Goal: Task Accomplishment & Management: Use online tool/utility

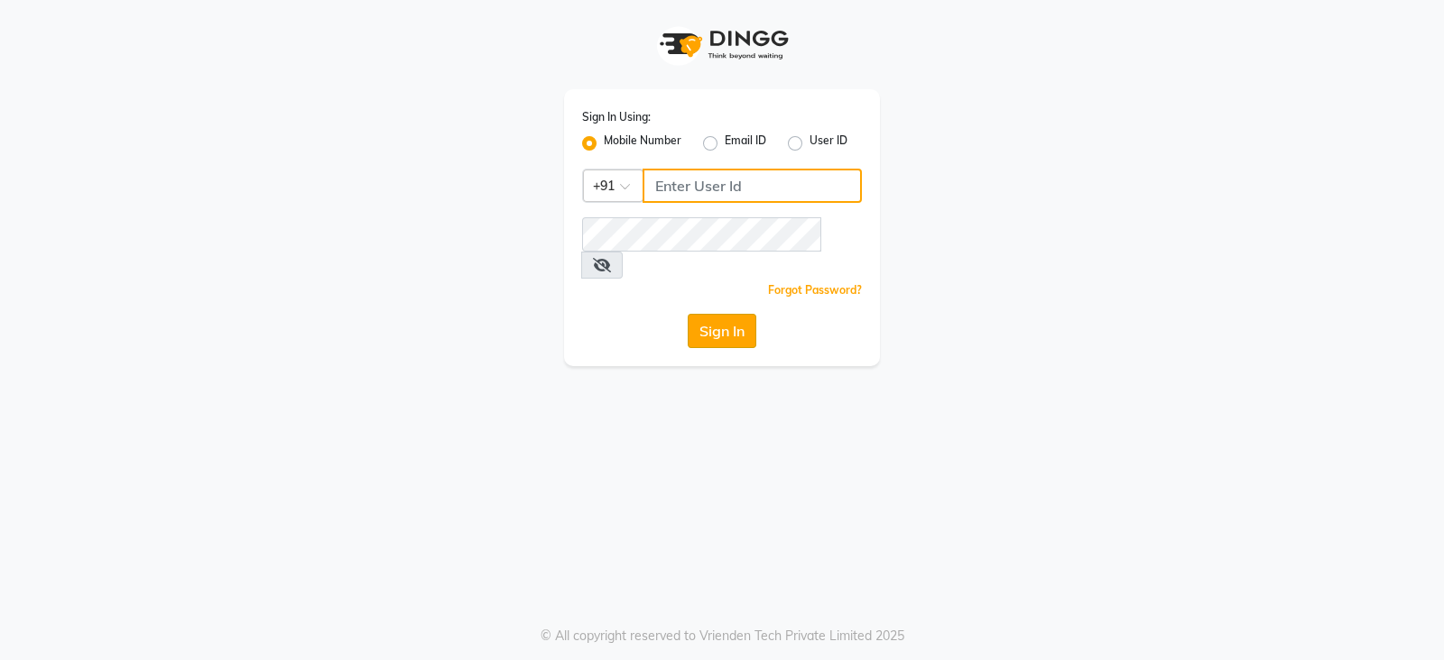
type input "9156243304"
click at [694, 314] on button "Sign In" at bounding box center [721, 331] width 69 height 34
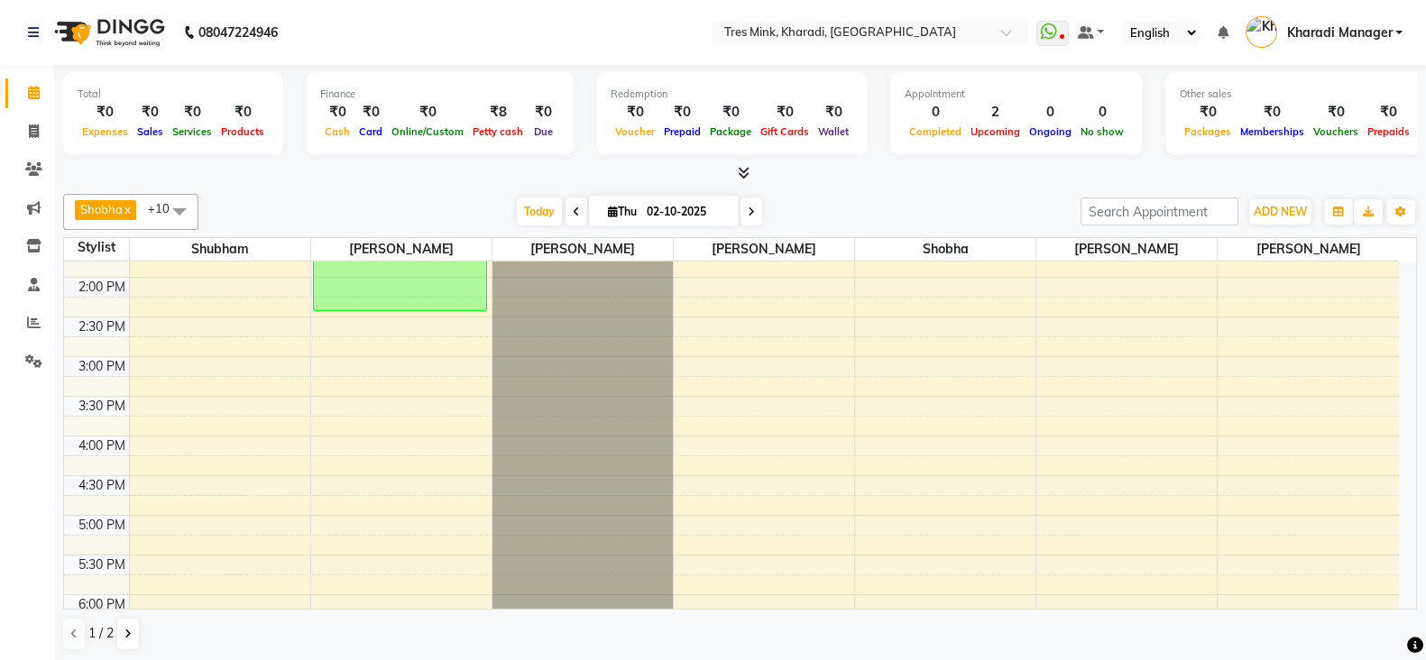
scroll to position [536, 0]
click at [573, 207] on icon at bounding box center [576, 212] width 7 height 11
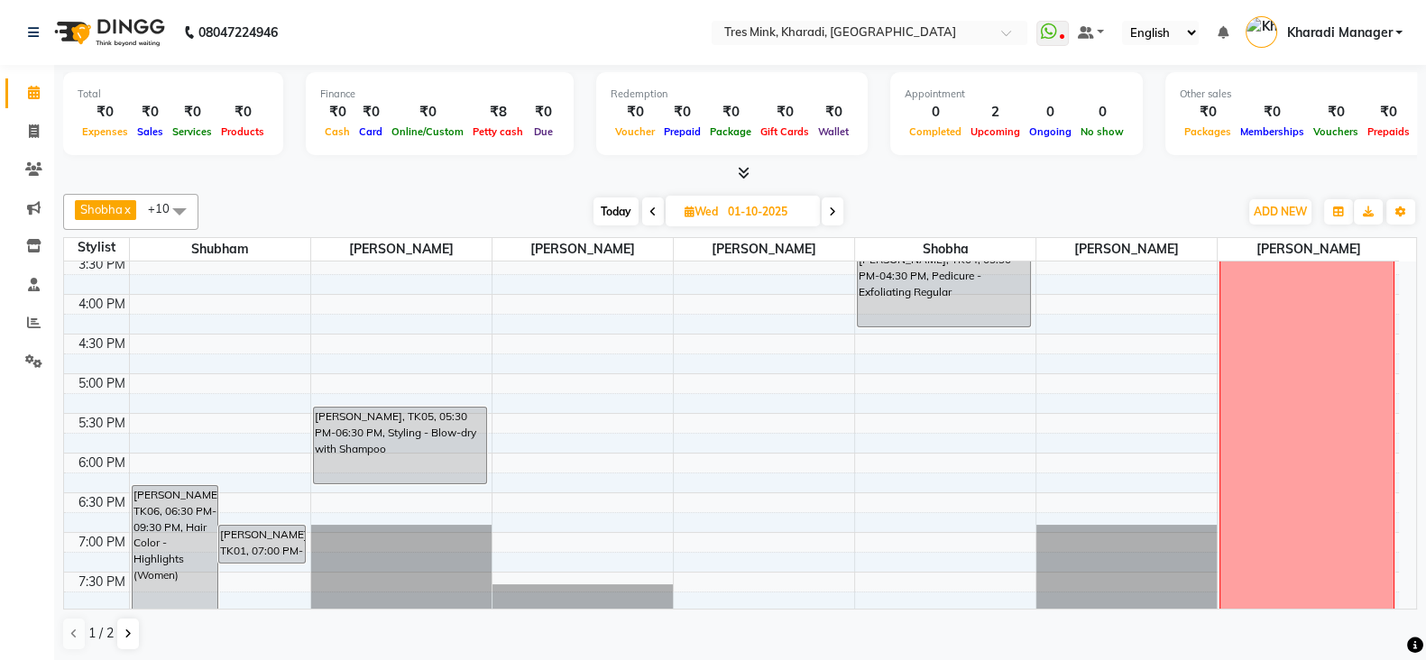
scroll to position [385, 0]
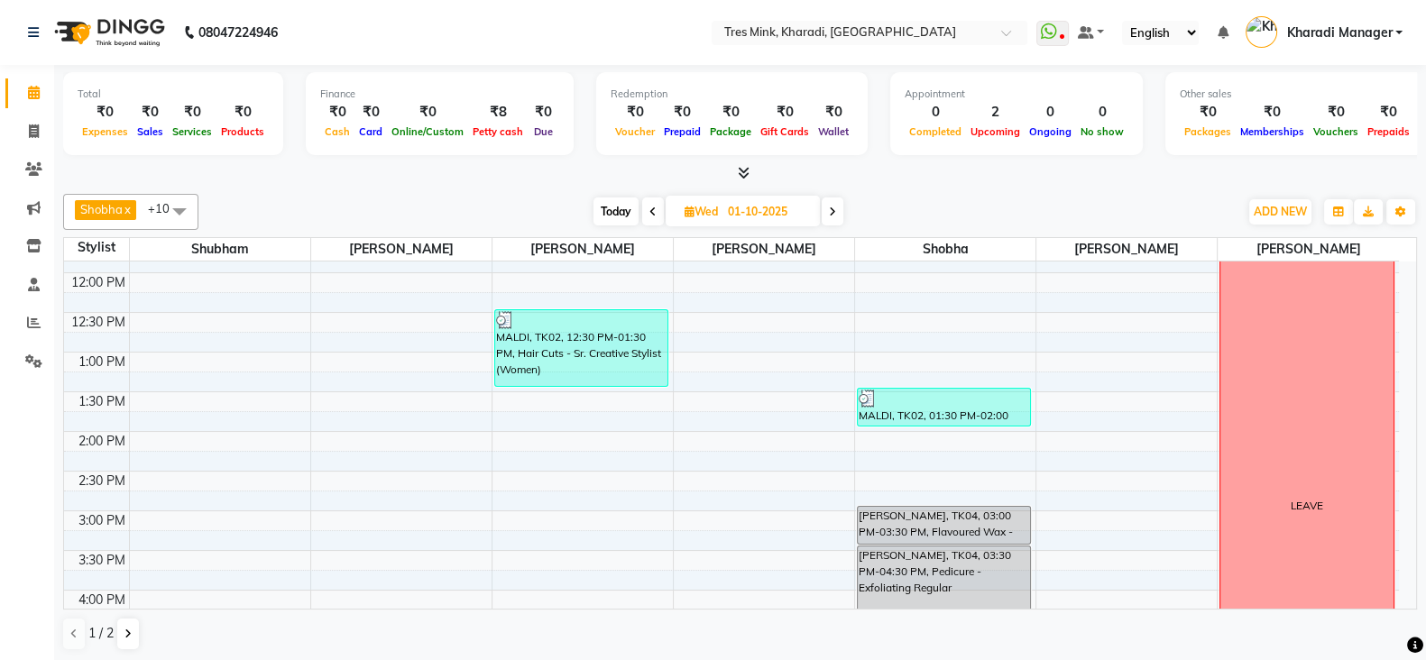
click at [614, 205] on span "Today" at bounding box center [616, 212] width 45 height 28
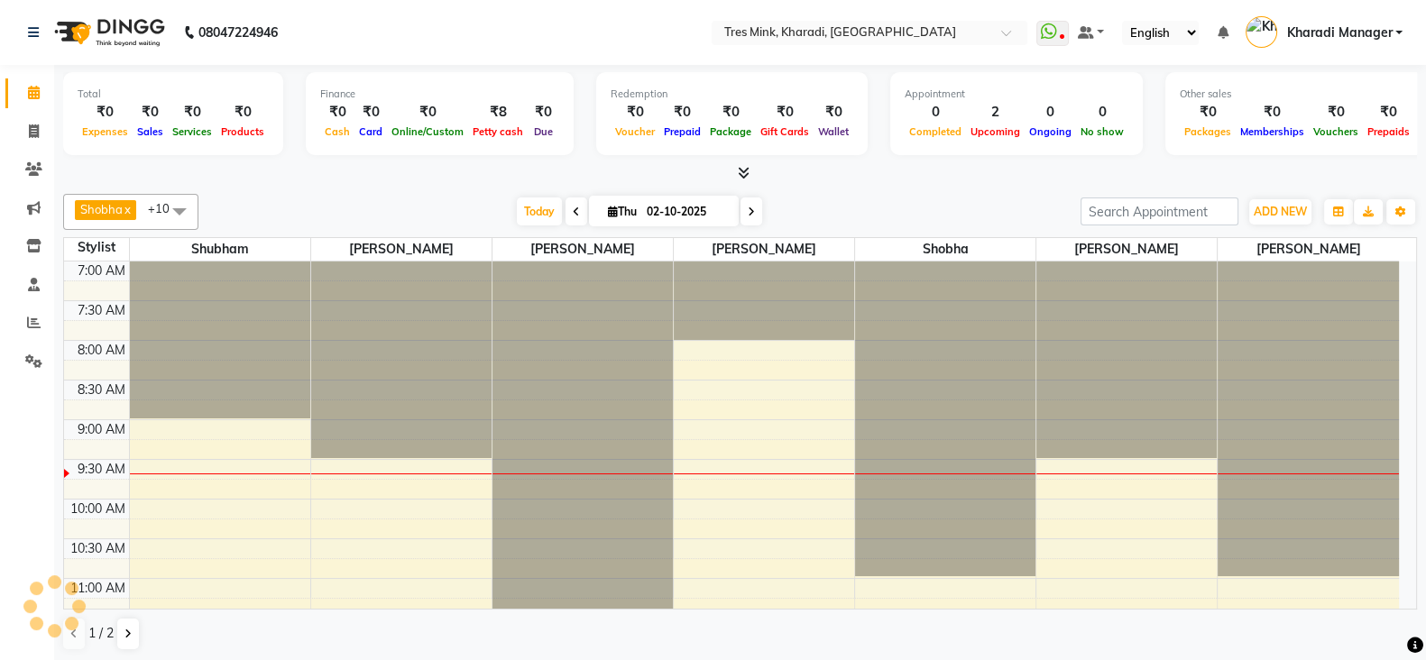
scroll to position [158, 0]
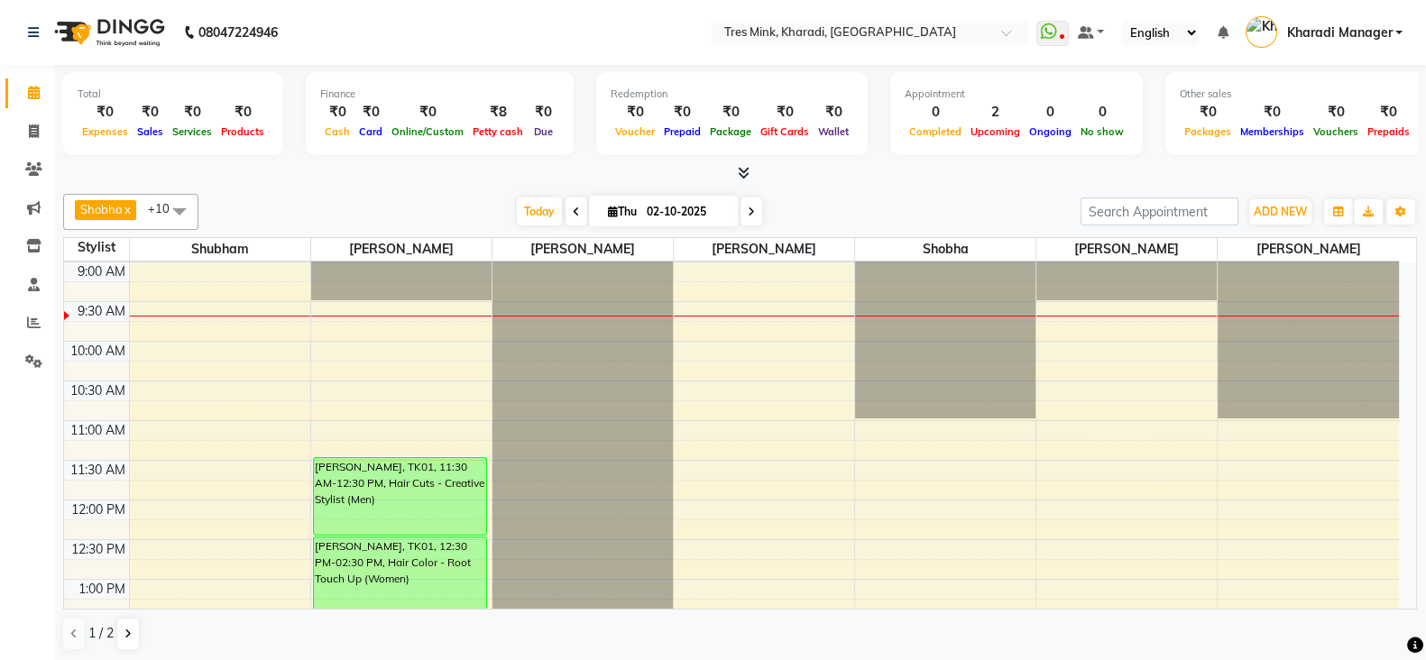
click at [745, 214] on span at bounding box center [752, 212] width 22 height 28
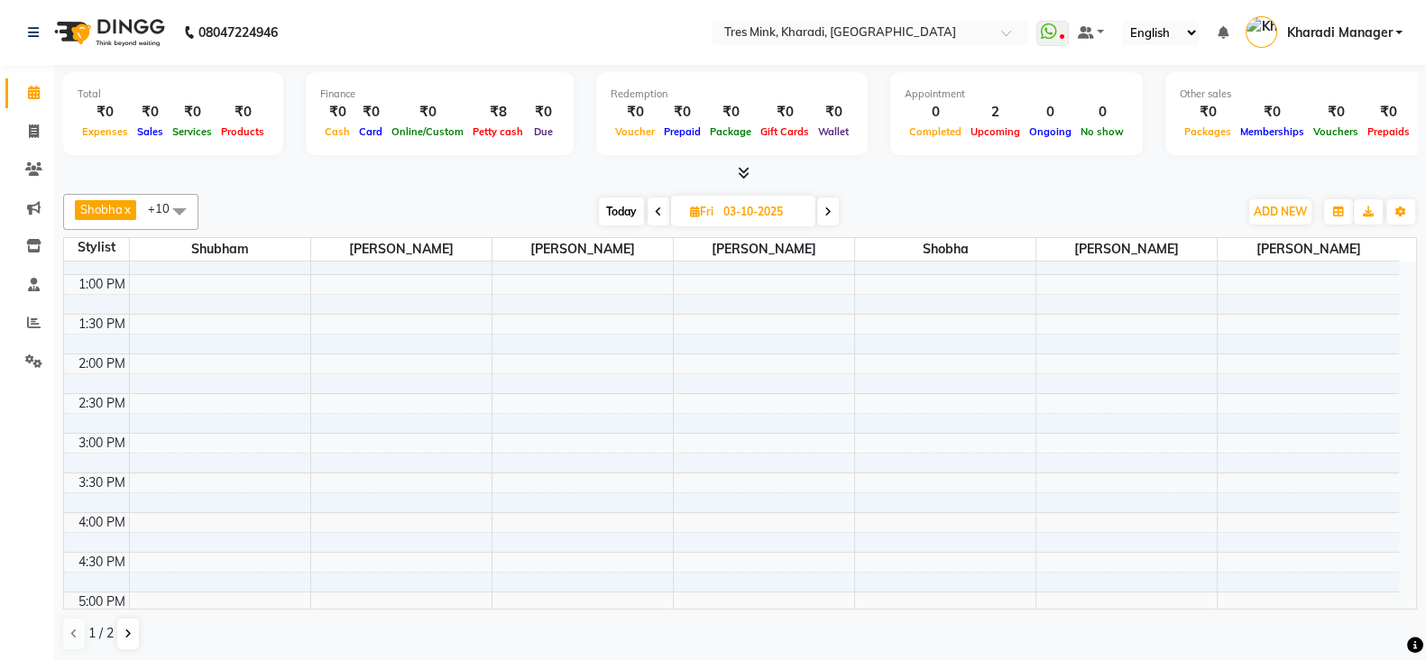
scroll to position [460, 0]
click at [626, 214] on span "Today" at bounding box center [621, 212] width 45 height 28
type input "02-10-2025"
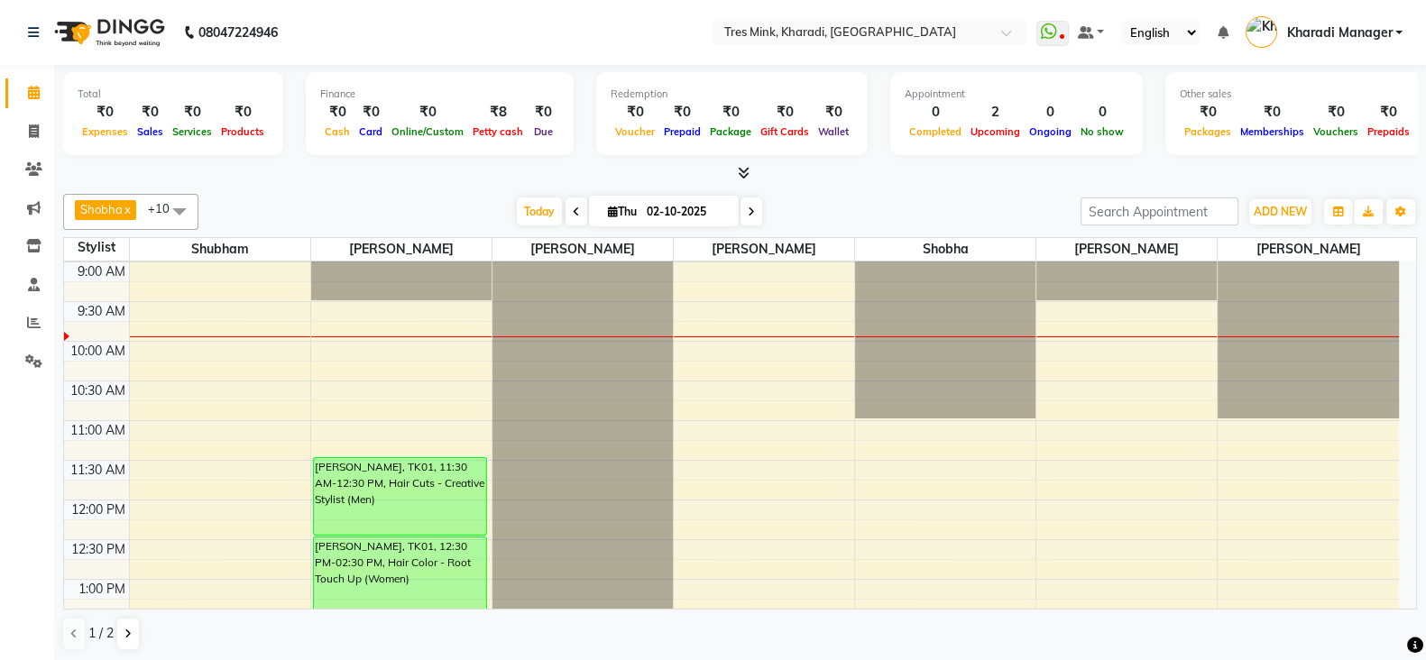
scroll to position [1, 0]
